Goal: Find specific page/section: Find specific page/section

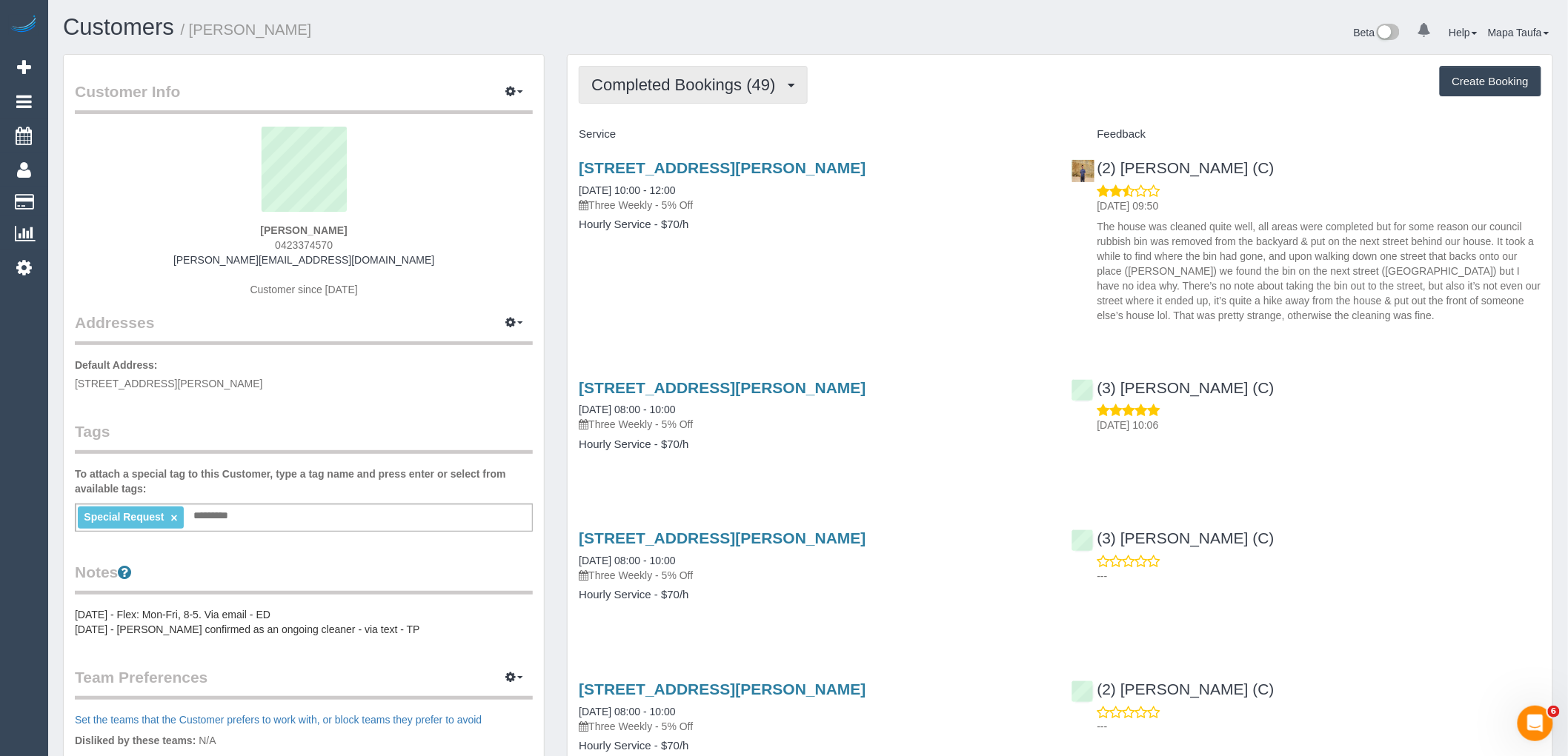
click at [715, 100] on button "Completed Bookings (49)" at bounding box center [692, 84] width 228 height 38
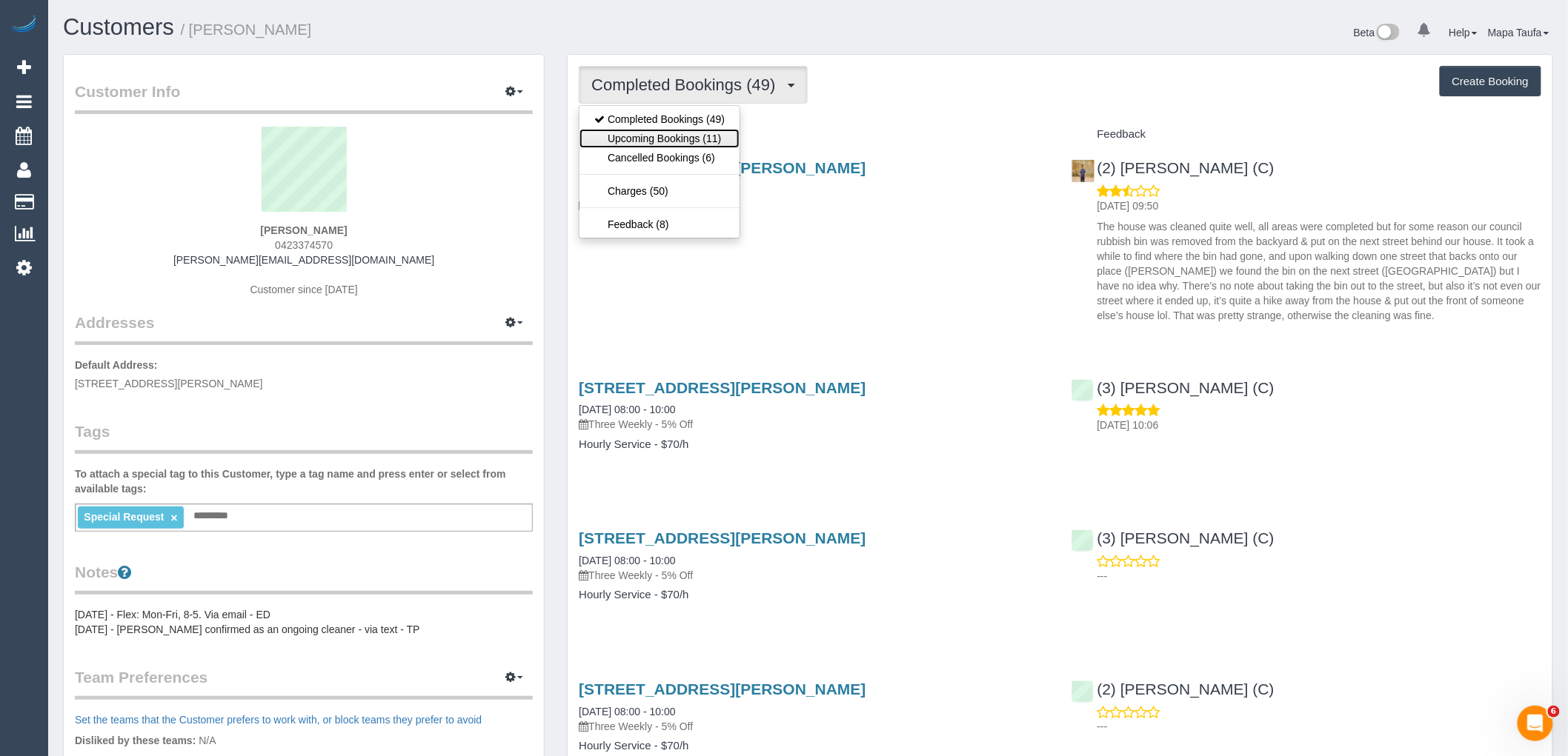
click at [692, 145] on link "Upcoming Bookings (11)" at bounding box center [659, 139] width 160 height 19
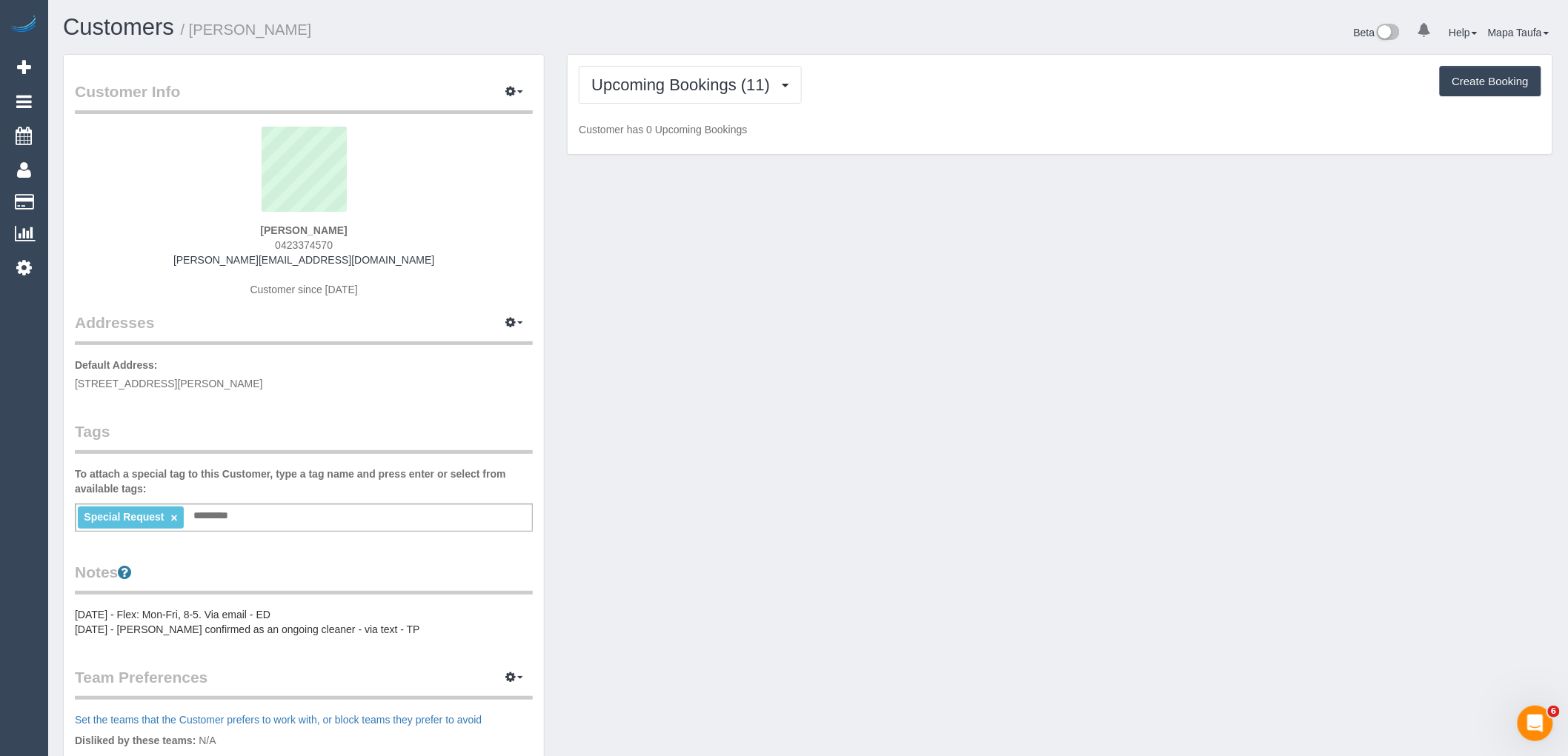
click at [857, 104] on div "Upcoming Bookings (11) Completed Bookings (49) Upcoming Bookings (11) Cancelled…" at bounding box center [1059, 84] width 963 height 38
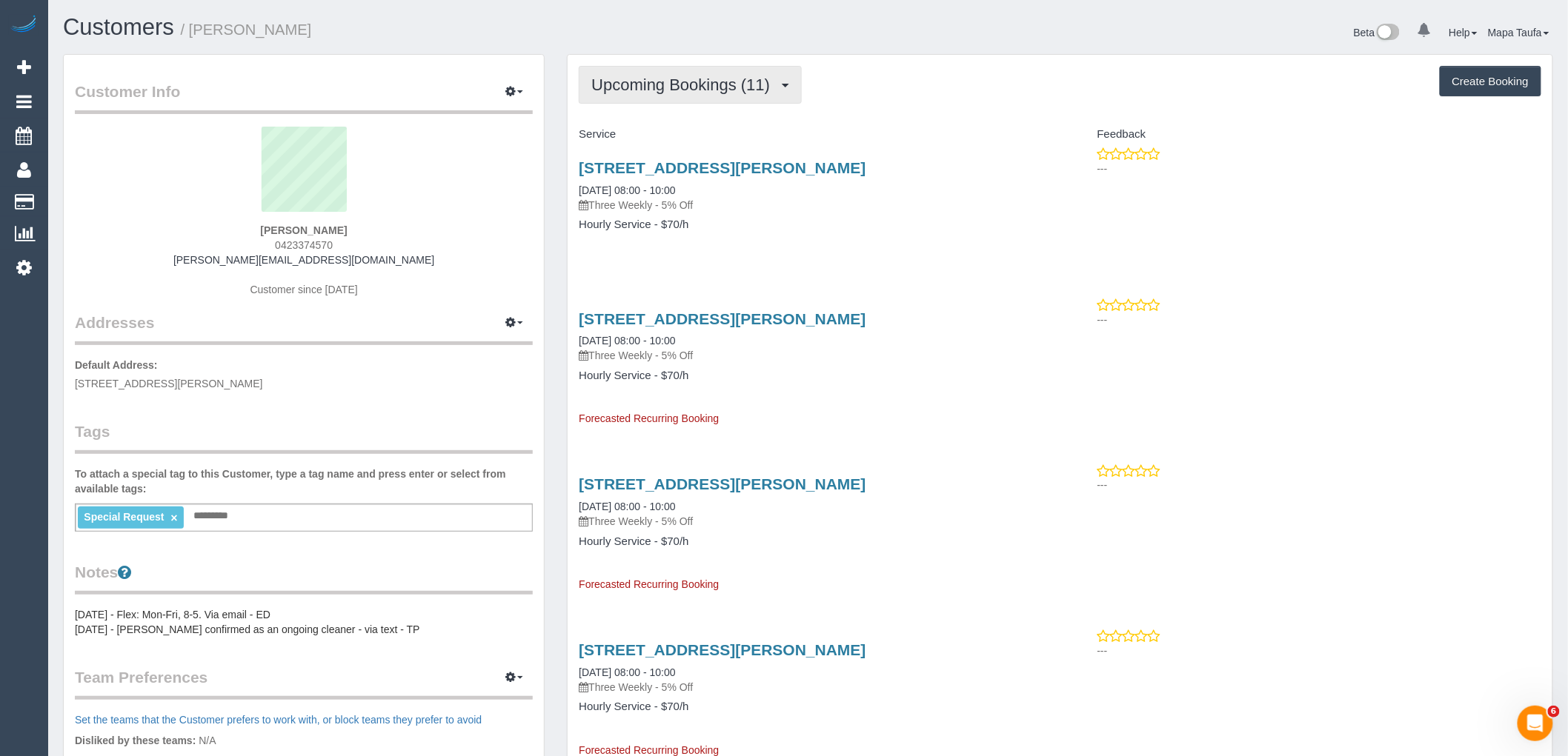
click at [706, 87] on span "Upcoming Bookings (11)" at bounding box center [684, 84] width 186 height 19
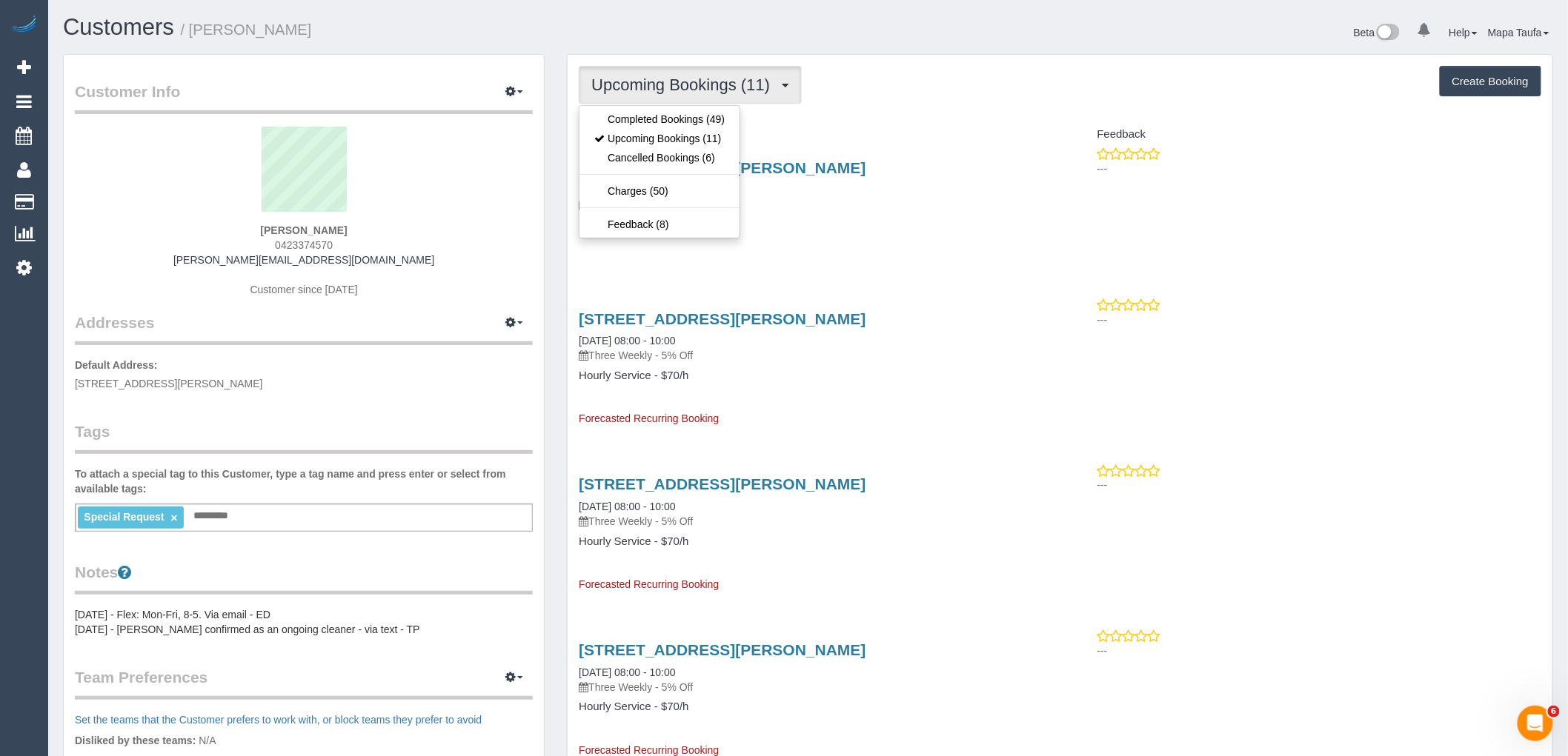
click at [700, 106] on ul "Completed Bookings (49) Upcoming Bookings (11) Cancelled Bookings (6) Charges (…" at bounding box center [659, 171] width 162 height 133
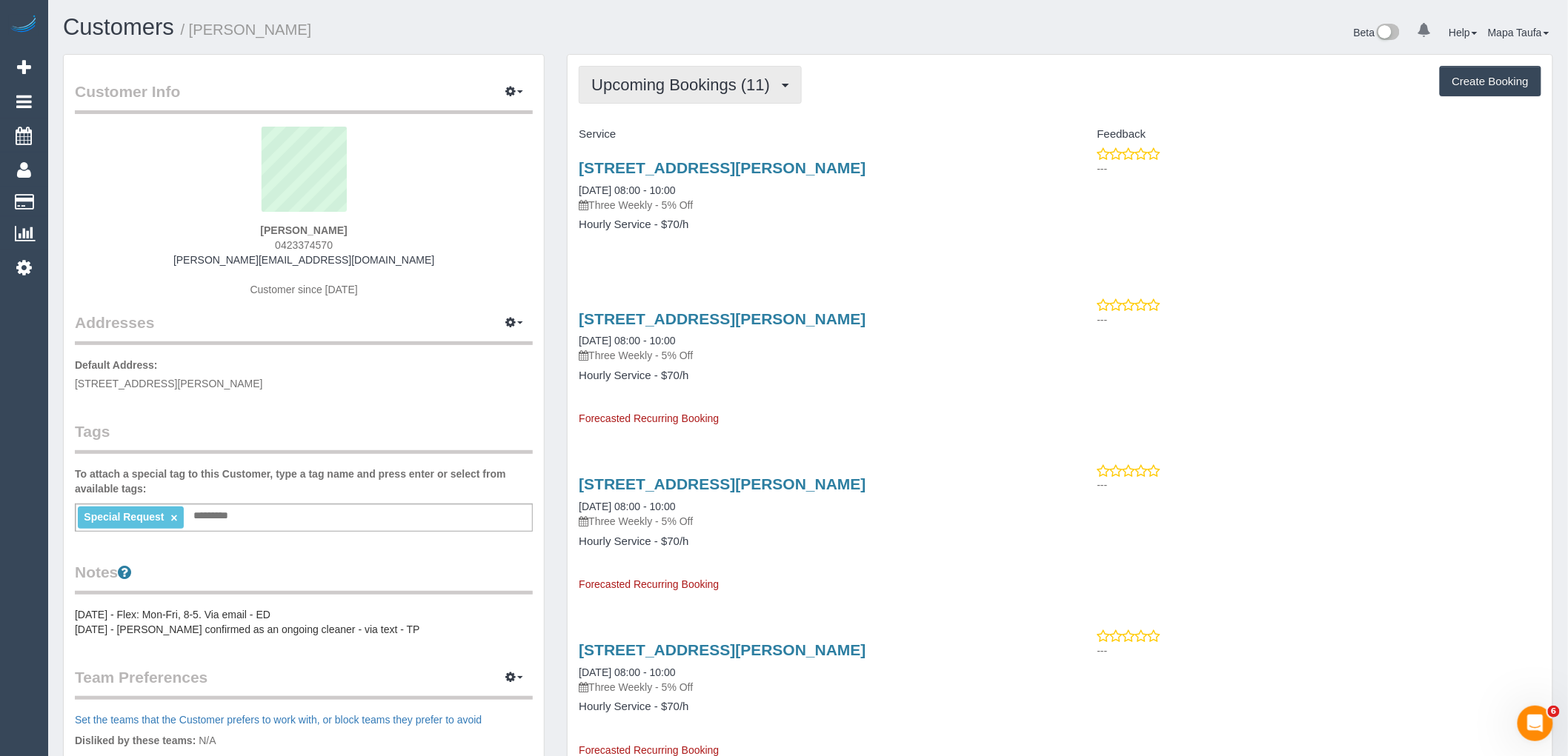
click at [689, 97] on button "Upcoming Bookings (11)" at bounding box center [690, 84] width 223 height 38
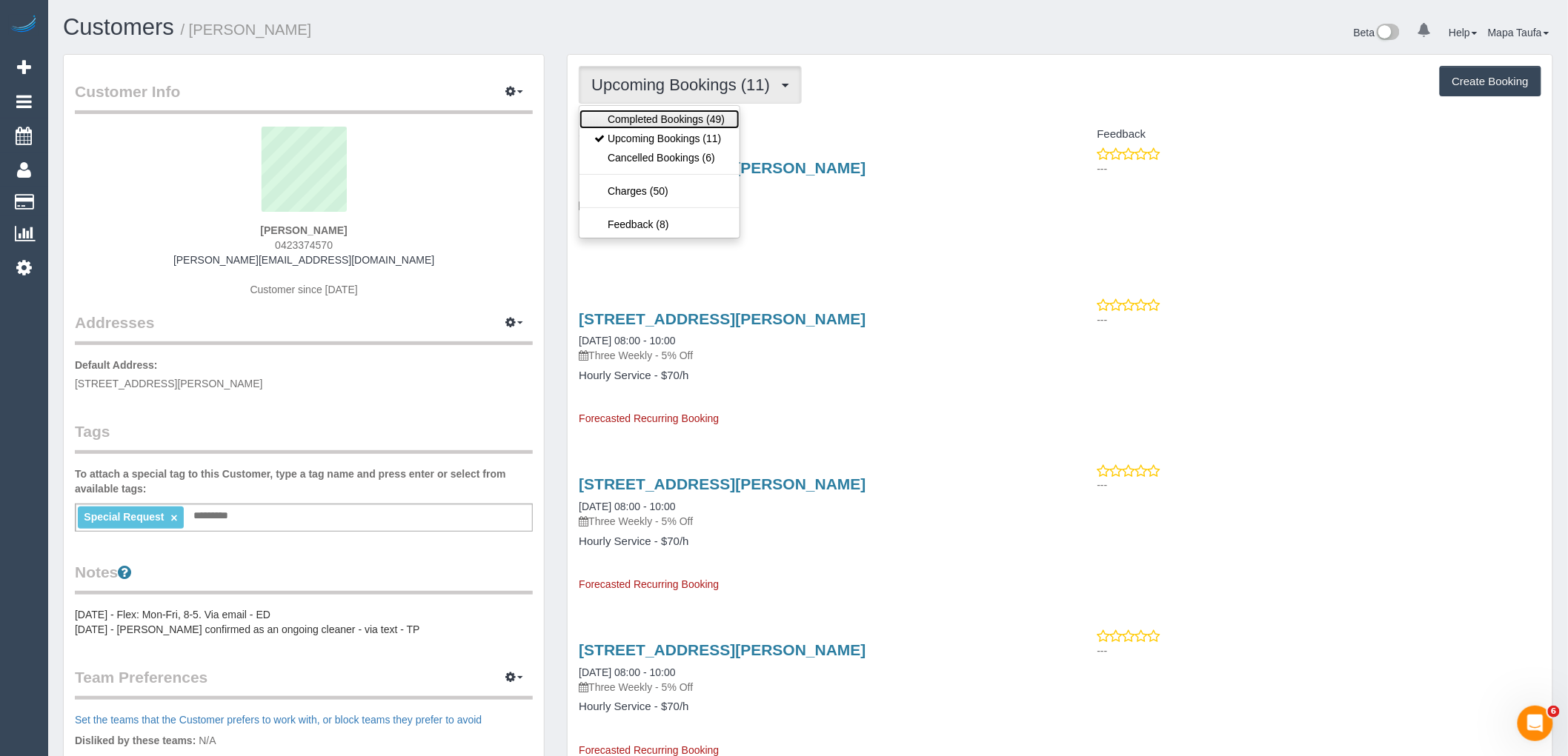
click at [683, 115] on link "Completed Bookings (49)" at bounding box center [659, 119] width 160 height 19
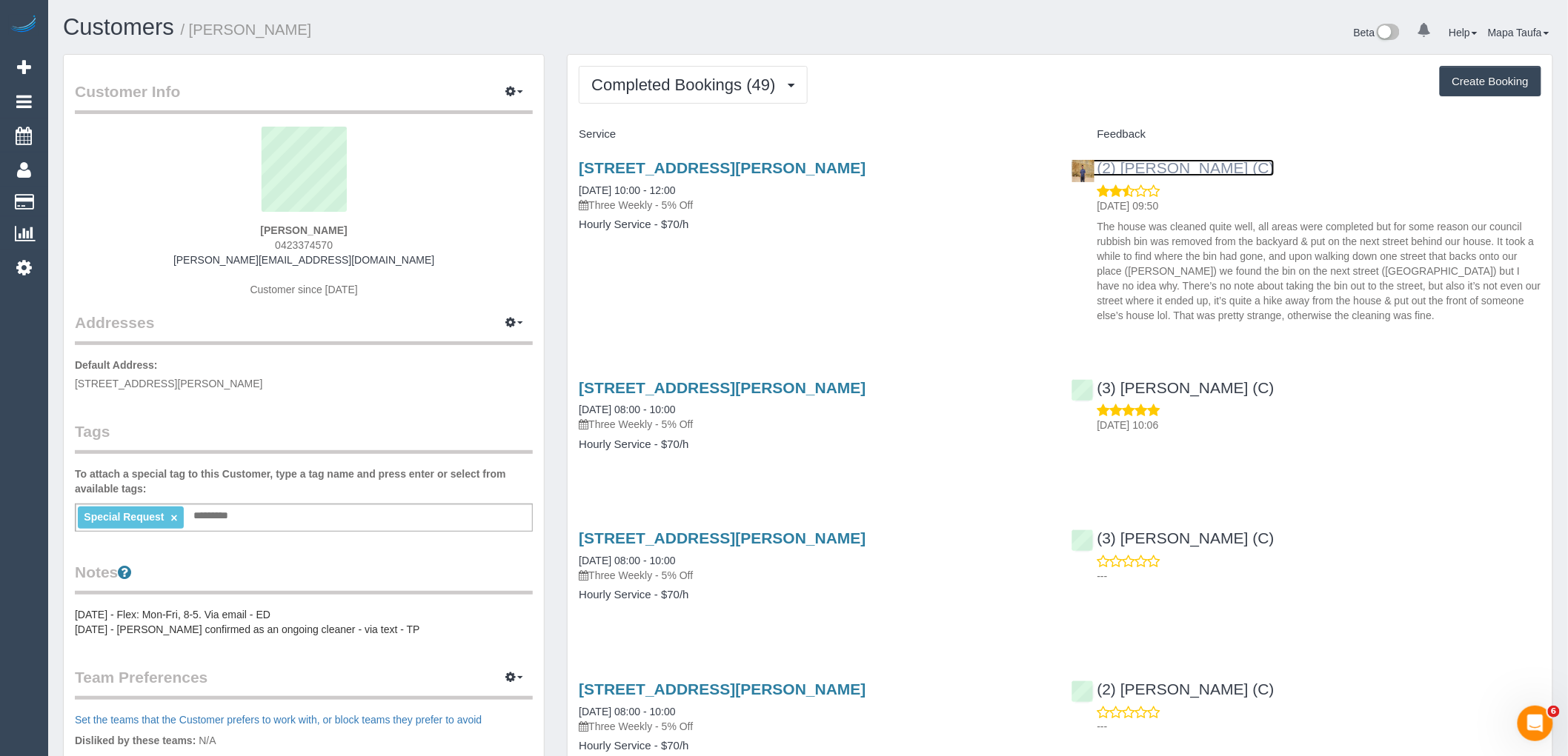
click at [1198, 171] on link "(2) Qiyang Bo (C)" at bounding box center [1173, 167] width 203 height 17
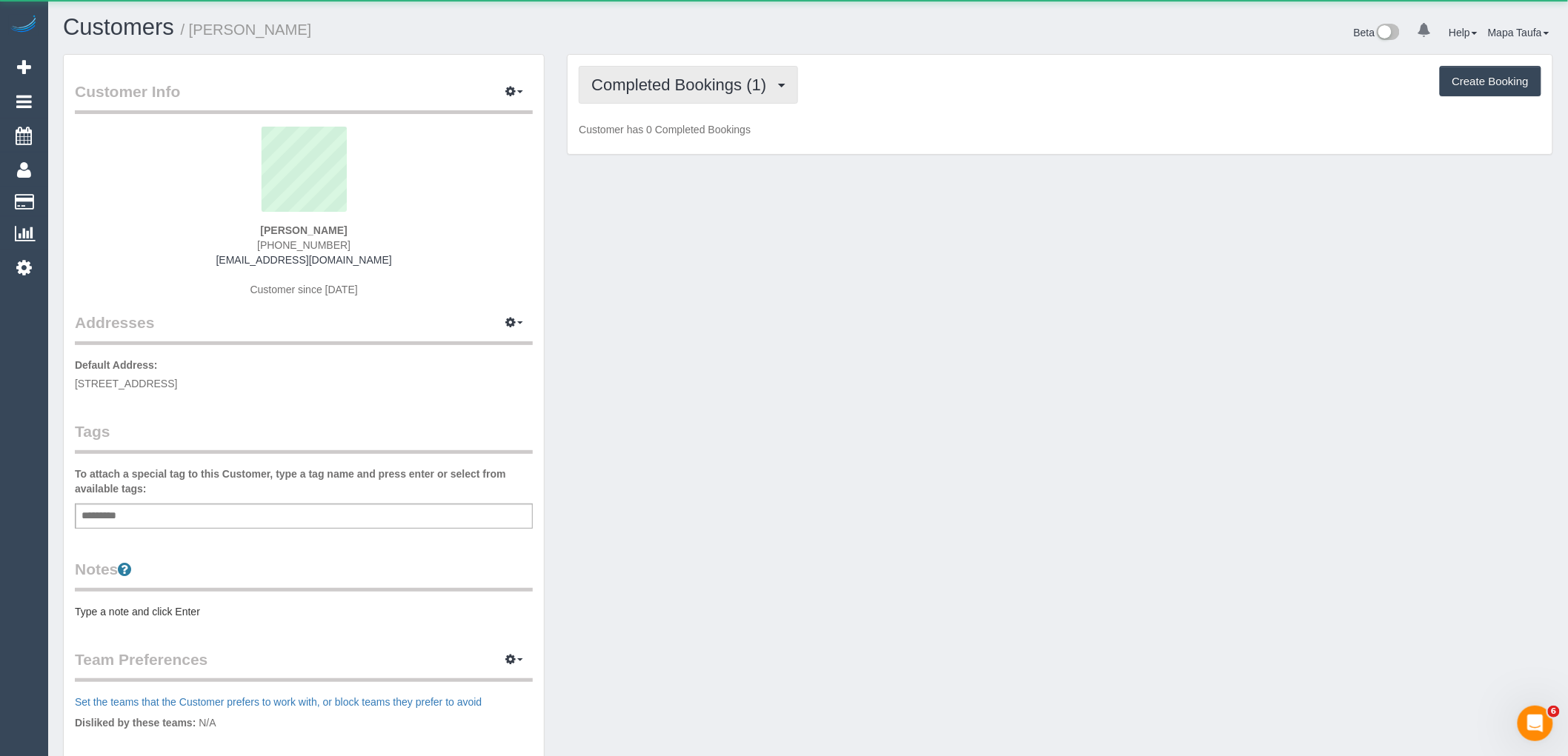
click at [677, 86] on span "Completed Bookings (1)" at bounding box center [682, 84] width 182 height 19
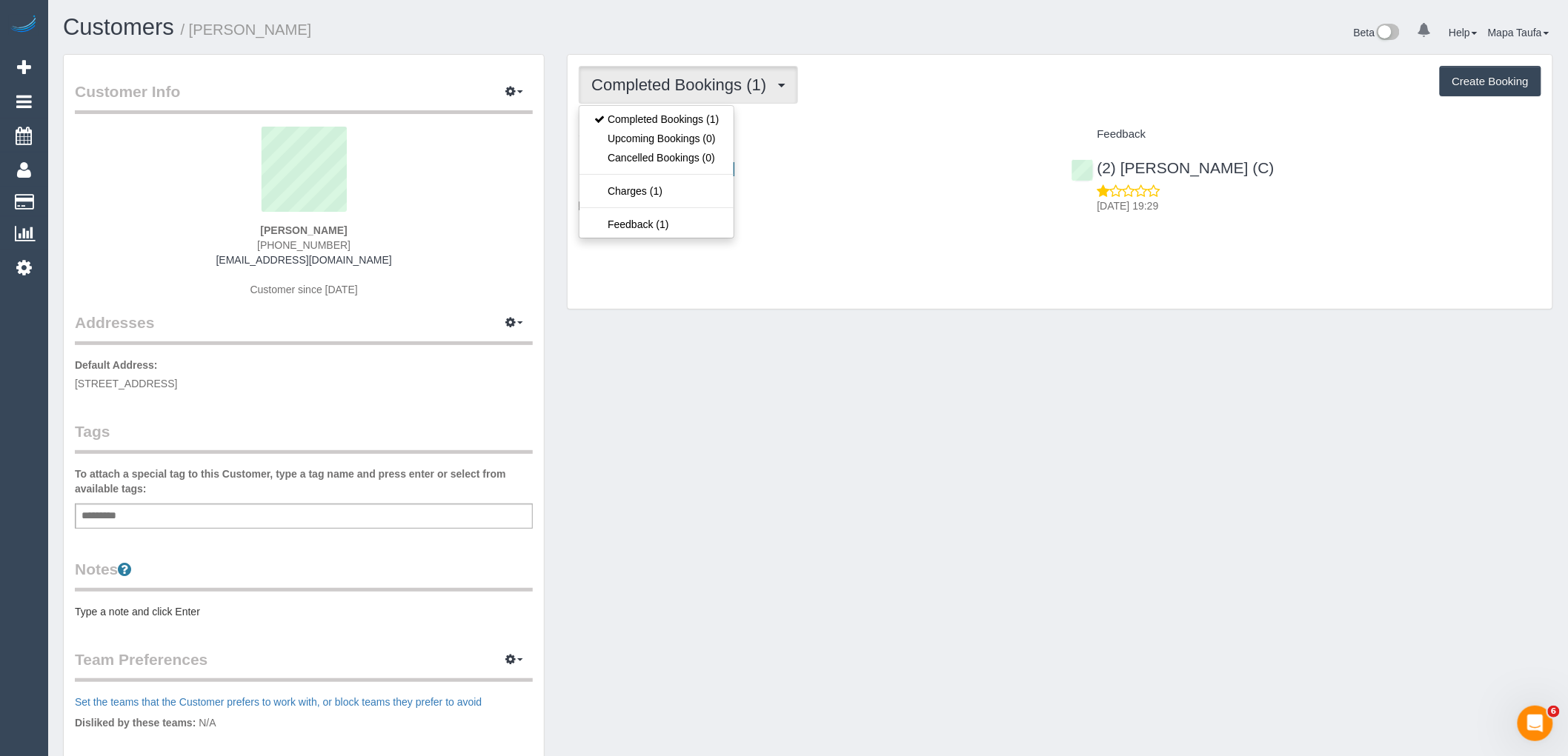
click at [926, 108] on div "Completed Bookings (1) Completed Bookings (1) Upcoming Bookings (0) Cancelled B…" at bounding box center [1059, 181] width 985 height 254
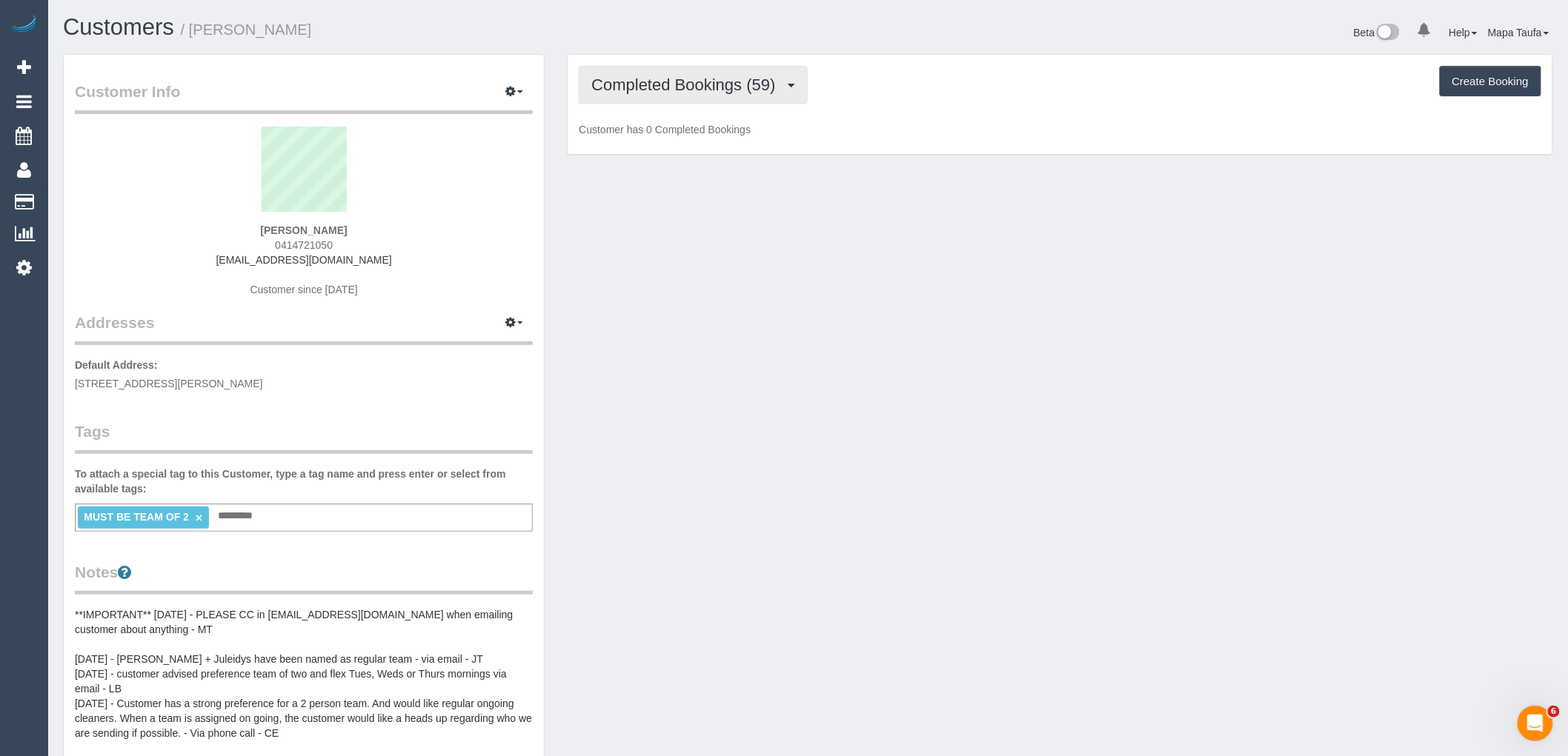
click at [696, 76] on span "Completed Bookings (59)" at bounding box center [687, 84] width 191 height 19
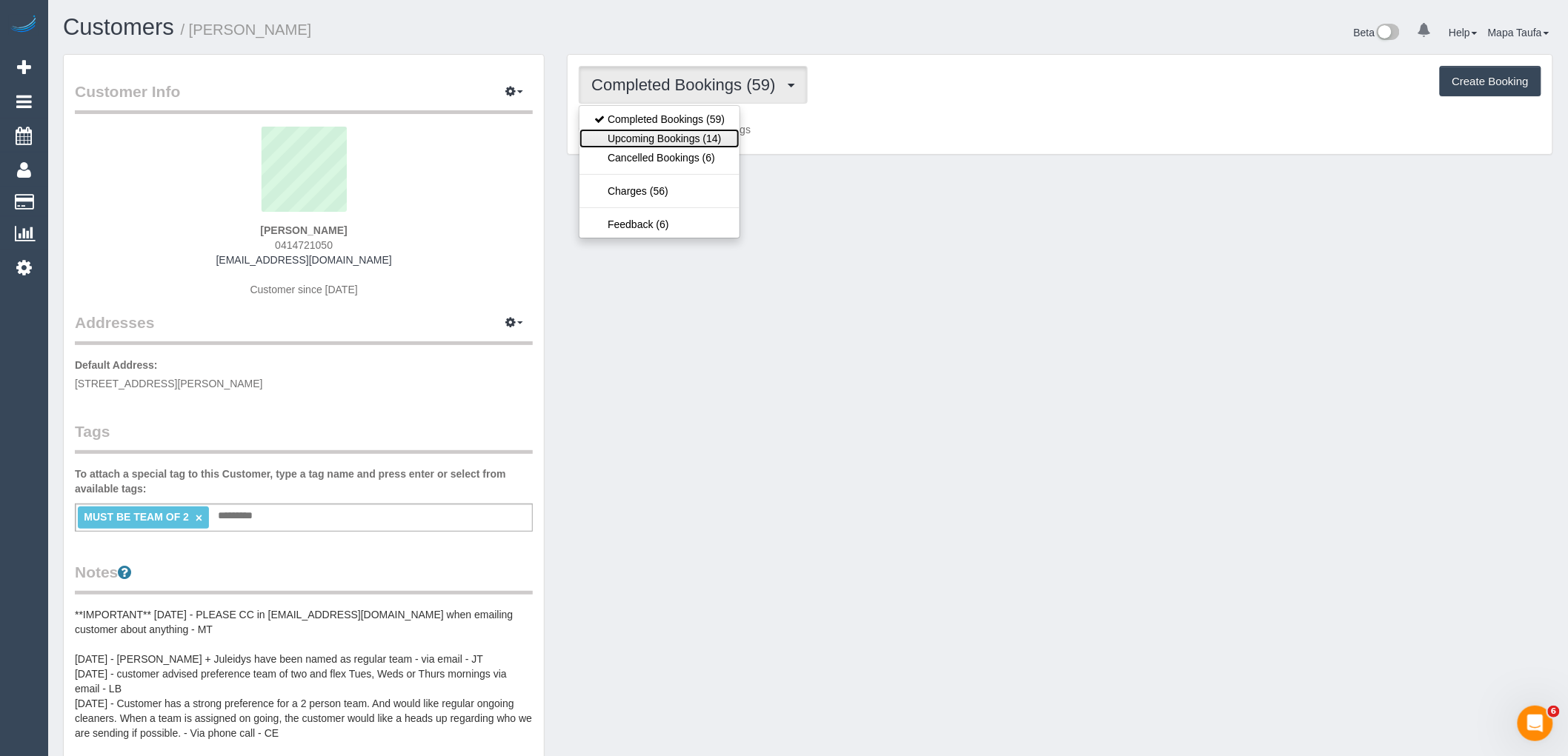
click at [708, 135] on link "Upcoming Bookings (14)" at bounding box center [659, 139] width 160 height 19
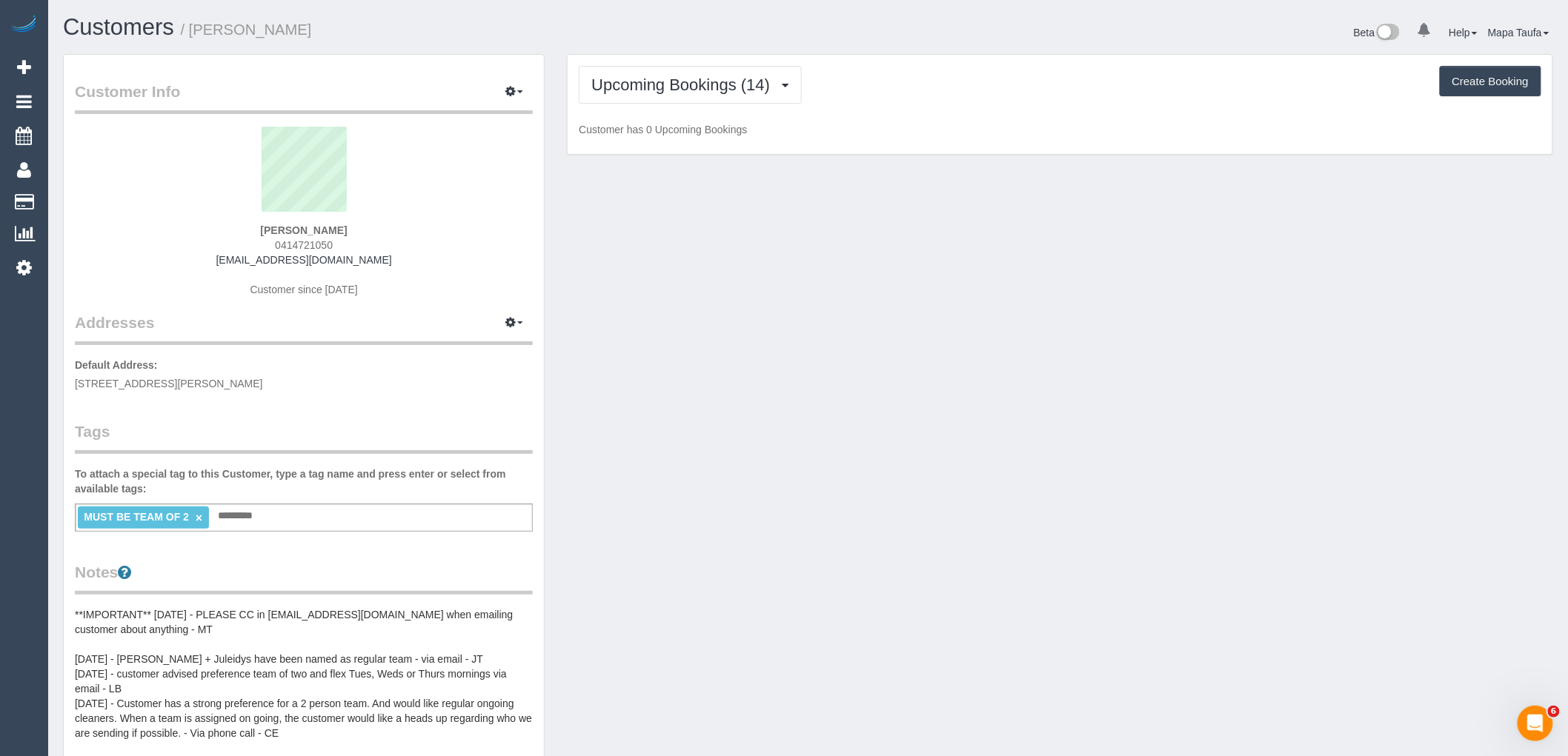
click at [904, 70] on div "Upcoming Bookings (14) Completed Bookings (59) Upcoming Bookings (14) Cancelled…" at bounding box center [1059, 84] width 963 height 38
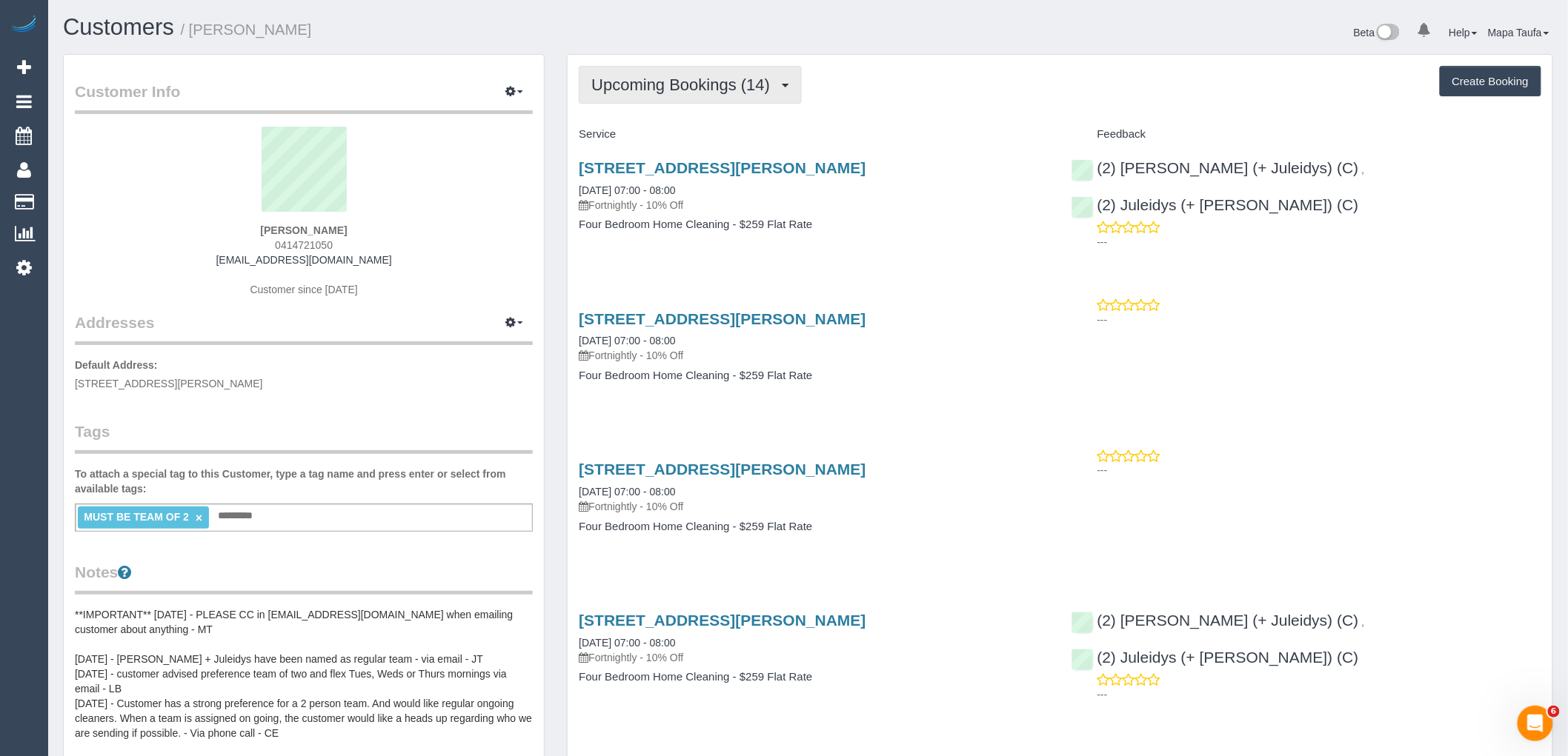
click at [615, 84] on span "Upcoming Bookings (14)" at bounding box center [684, 84] width 186 height 19
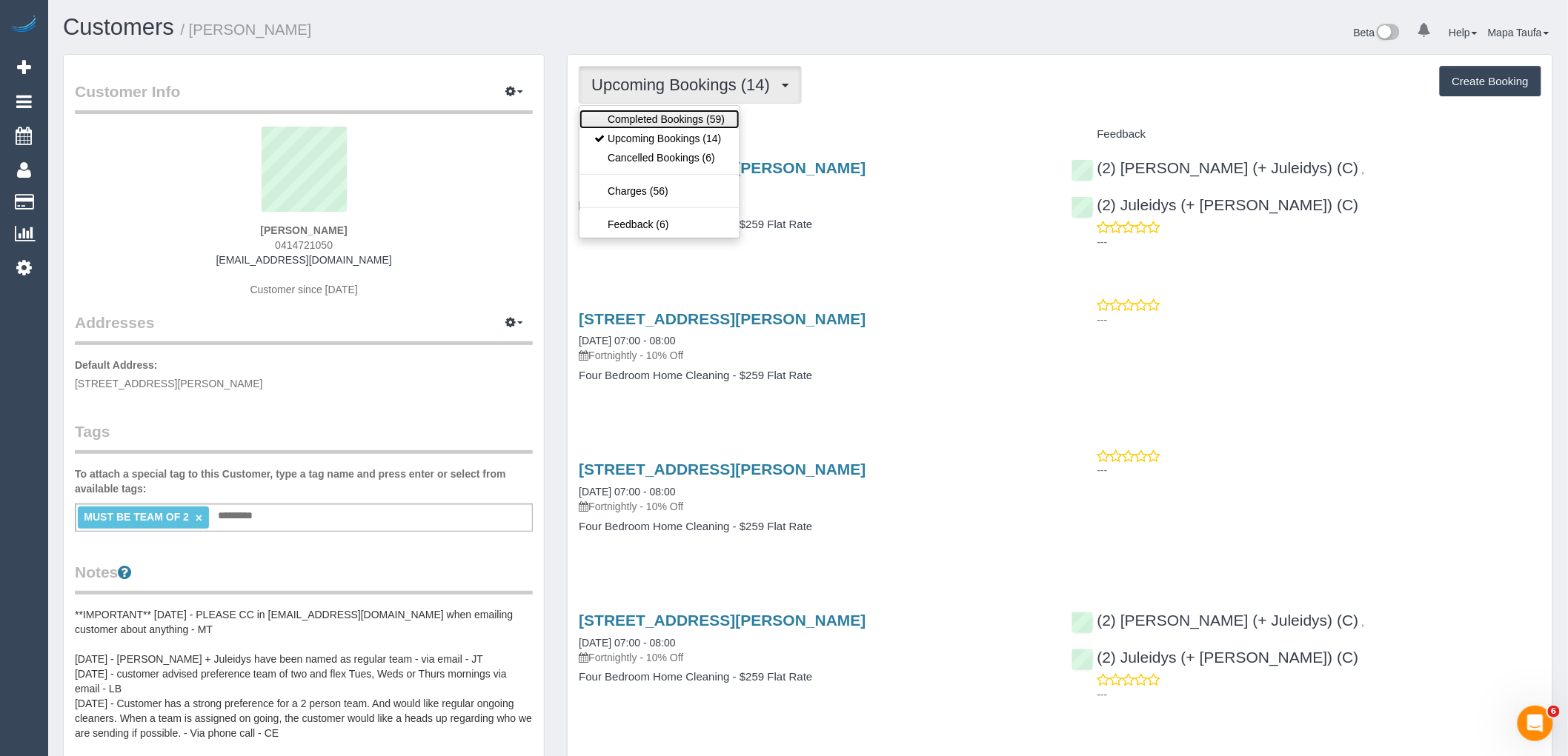
click at [626, 115] on link "Completed Bookings (59)" at bounding box center [659, 119] width 160 height 19
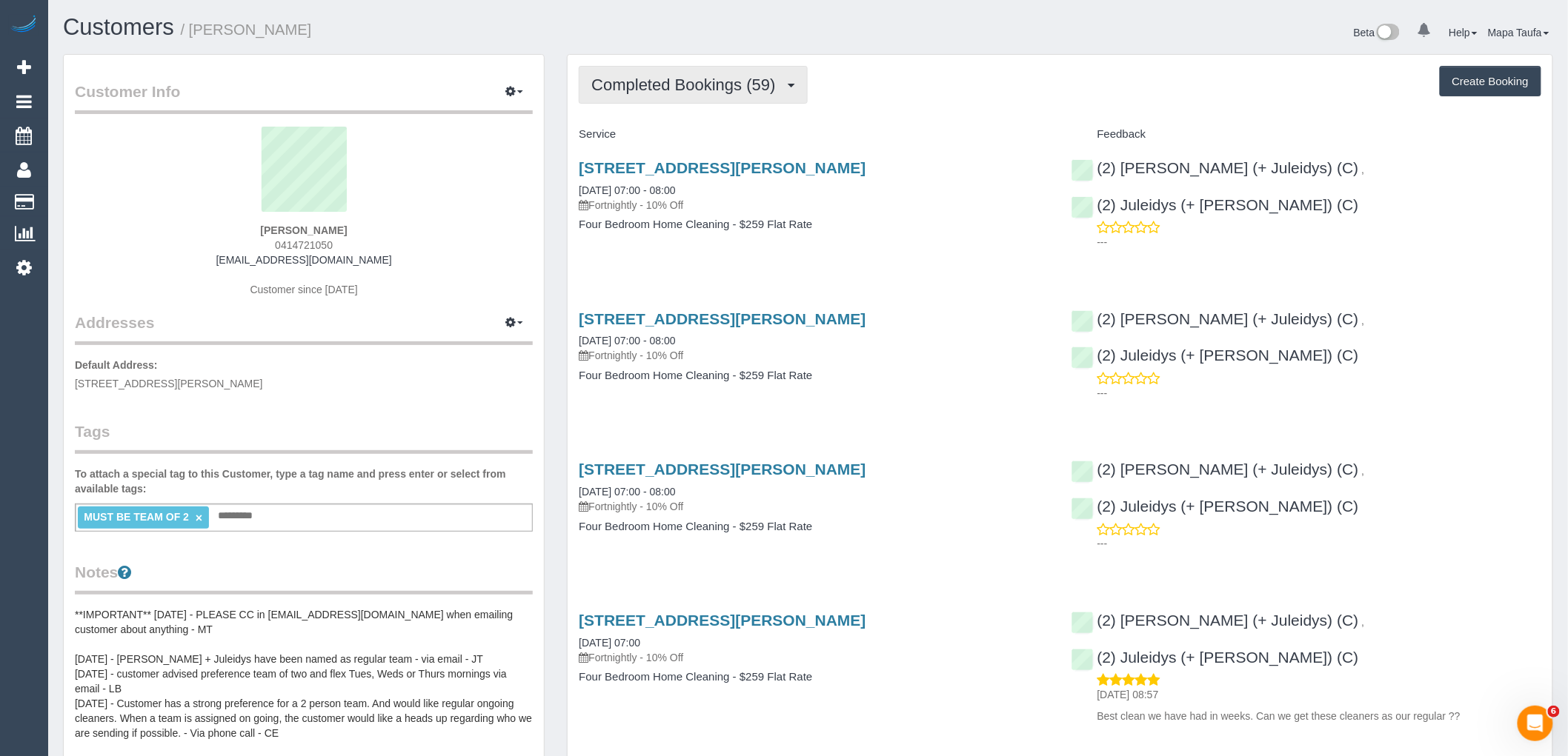
click at [656, 97] on button "Completed Bookings (59)" at bounding box center [692, 84] width 228 height 38
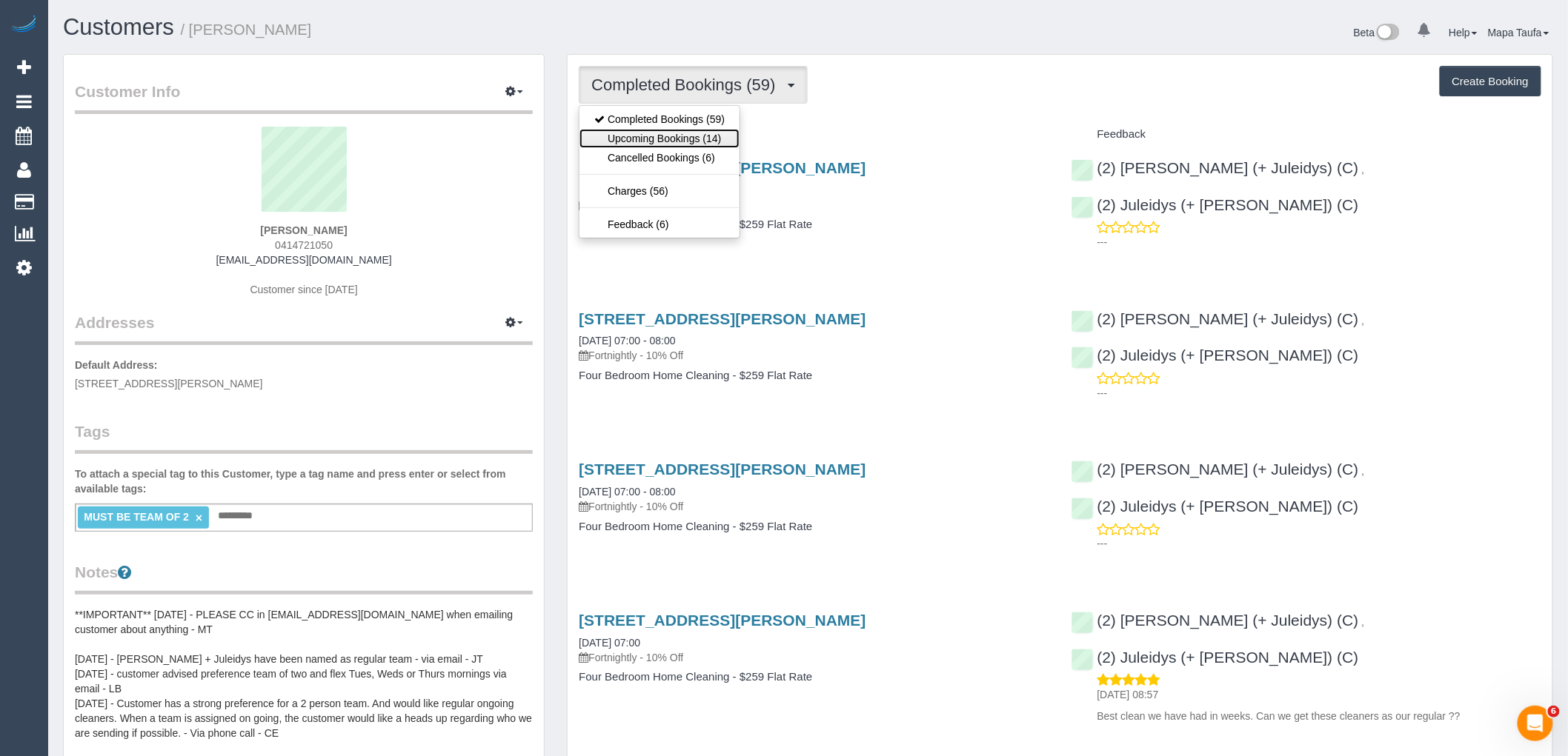
click at [670, 132] on link "Upcoming Bookings (14)" at bounding box center [659, 139] width 160 height 19
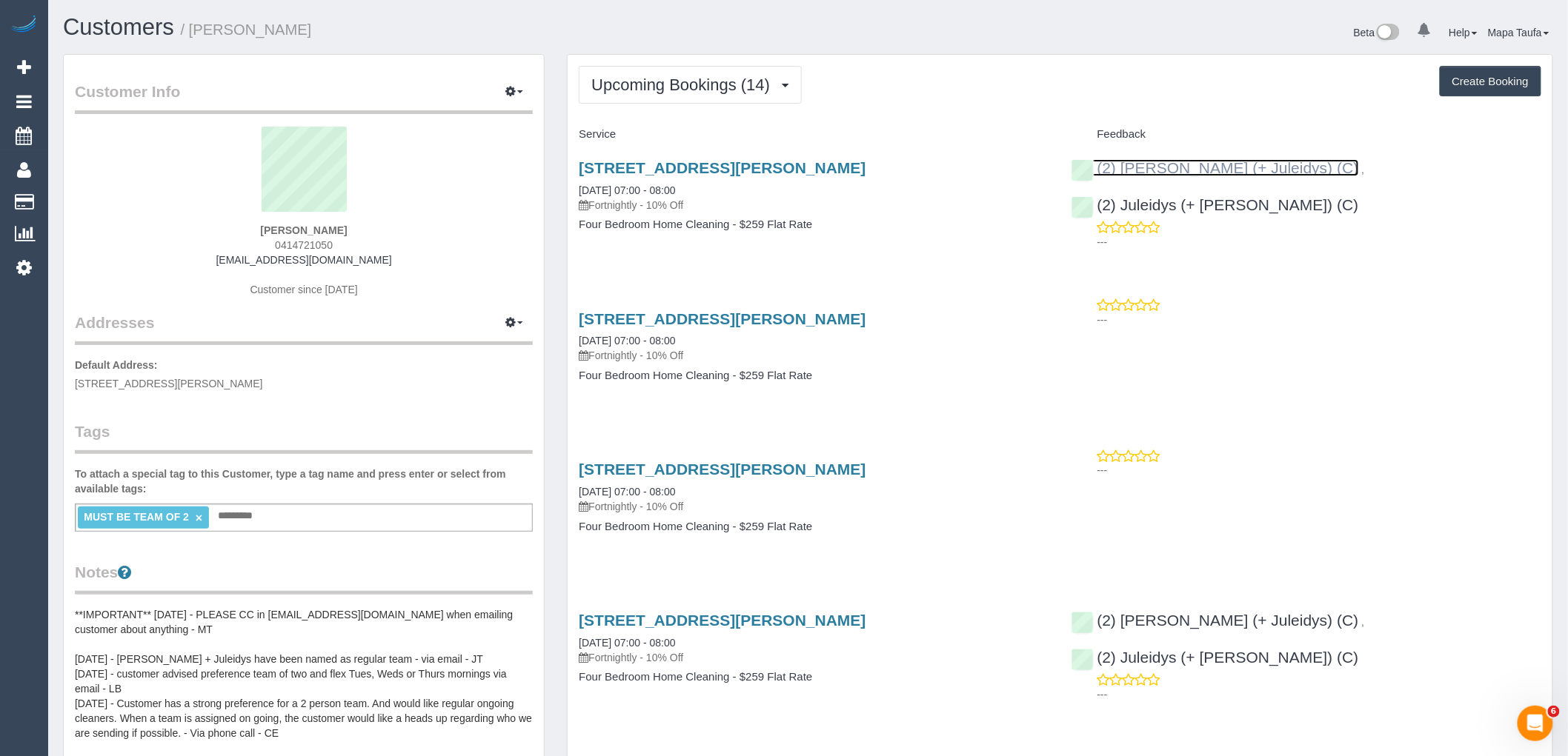
click at [1202, 173] on link "(2) Cris (+ Juleidys) (C)" at bounding box center [1215, 167] width 288 height 17
